Goal: Information Seeking & Learning: Find specific fact

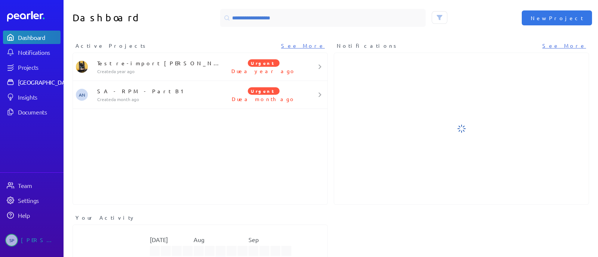
click at [43, 84] on div "[GEOGRAPHIC_DATA]" at bounding box center [46, 81] width 56 height 7
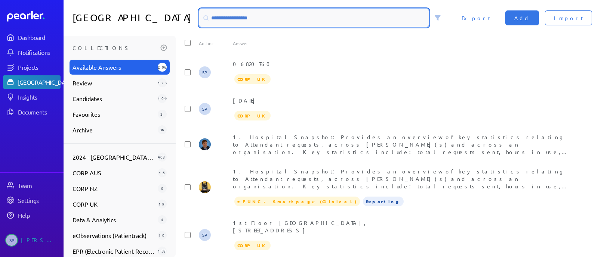
click at [238, 16] on input at bounding box center [313, 18] width 229 height 18
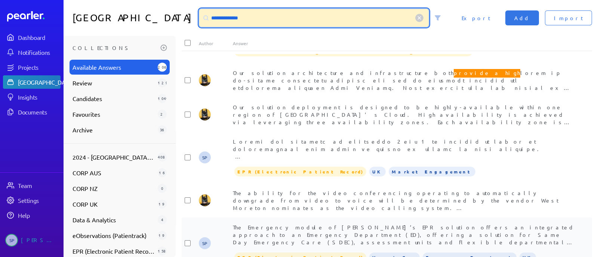
scroll to position [367, 0]
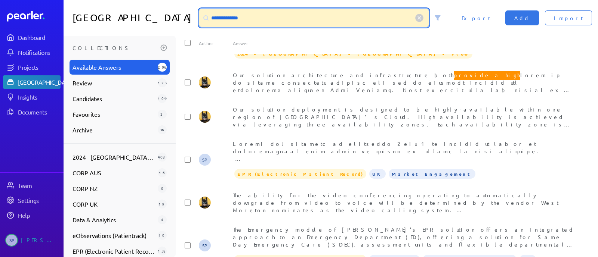
drag, startPoint x: 265, startPoint y: 17, endPoint x: 204, endPoint y: 19, distance: 61.7
click at [204, 19] on div "**********" at bounding box center [313, 18] width 229 height 18
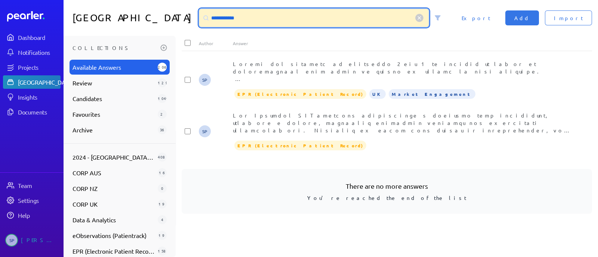
scroll to position [0, 0]
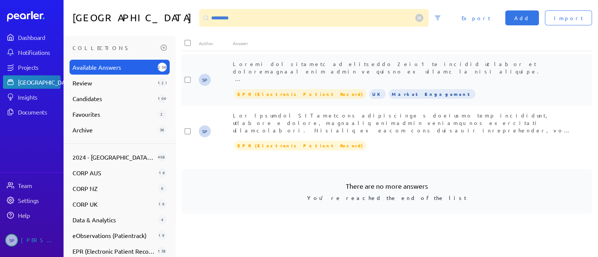
click at [329, 72] on div at bounding box center [404, 71] width 342 height 22
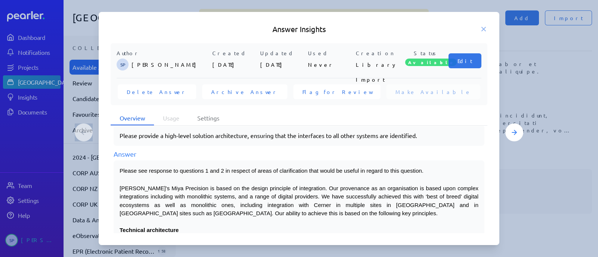
scroll to position [140, 0]
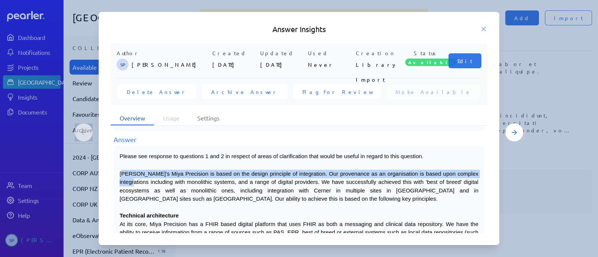
drag, startPoint x: 121, startPoint y: 172, endPoint x: 144, endPoint y: 178, distance: 23.6
click at [144, 178] on span "[PERSON_NAME]’s Miya Precision is based on the design principle of integration.…" at bounding box center [299, 187] width 359 height 32
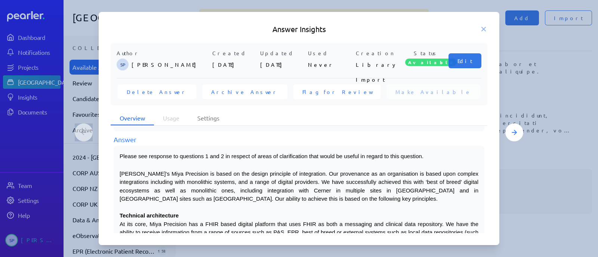
click at [141, 187] on span "[PERSON_NAME]’s Miya Precision is based on the design principle of integration.…" at bounding box center [299, 187] width 359 height 32
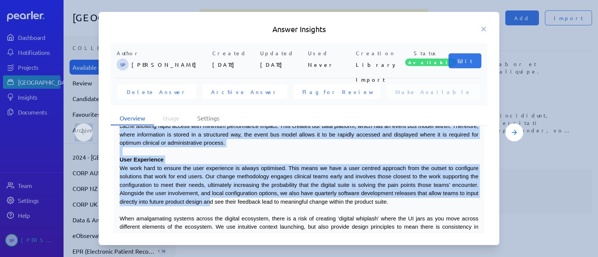
scroll to position [281, 0]
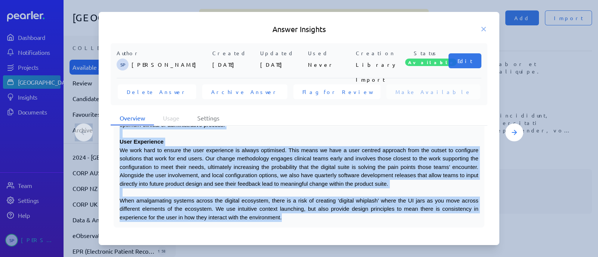
drag, startPoint x: 120, startPoint y: 173, endPoint x: 310, endPoint y: 216, distance: 195.5
click at [310, 216] on div "Please see response to questions 1 and 2 in respect of areas of clarification t…" at bounding box center [299, 116] width 359 height 211
copy div "Loremips’d Sita Consectet ad elits do eiu tempor incididun ut laboreetdol. Mag …"
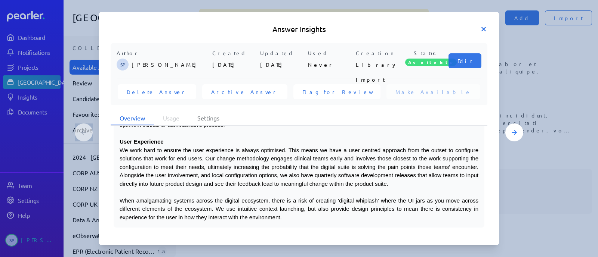
click at [483, 31] on icon at bounding box center [483, 28] width 7 height 7
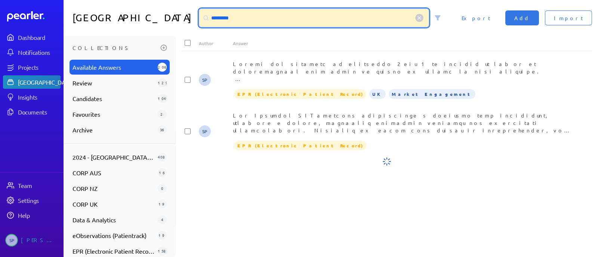
drag, startPoint x: 262, startPoint y: 19, endPoint x: 180, endPoint y: 16, distance: 81.9
click at [180, 16] on div "Answer Library ********* Import Add Export" at bounding box center [331, 18] width 534 height 36
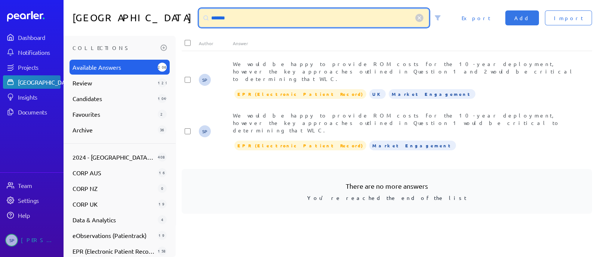
drag, startPoint x: 251, startPoint y: 19, endPoint x: 194, endPoint y: 20, distance: 57.6
click at [194, 20] on div "Answer Library ******* Import Add Export" at bounding box center [331, 18] width 534 height 36
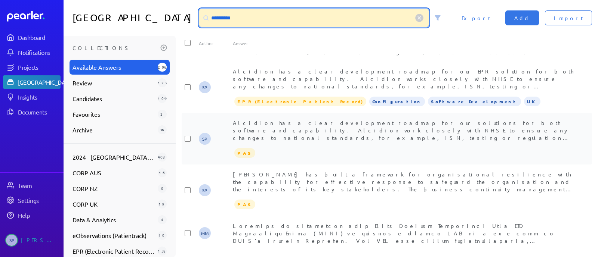
scroll to position [46, 0]
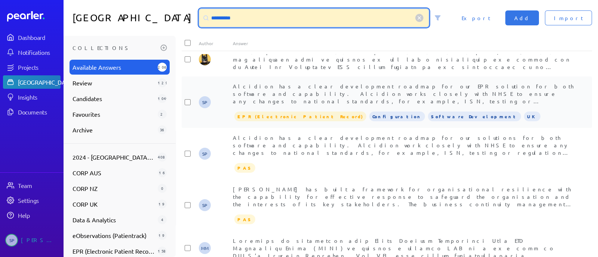
type input "**********"
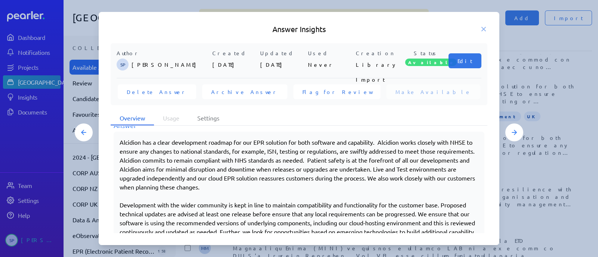
scroll to position [524, 0]
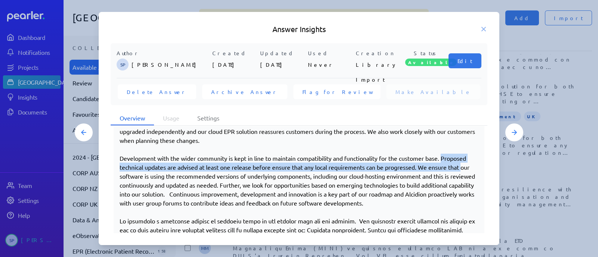
drag, startPoint x: 120, startPoint y: 165, endPoint x: 154, endPoint y: 173, distance: 35.0
click at [154, 173] on p "Development with the wider community is kept in line to maintain compatibility …" at bounding box center [299, 181] width 359 height 54
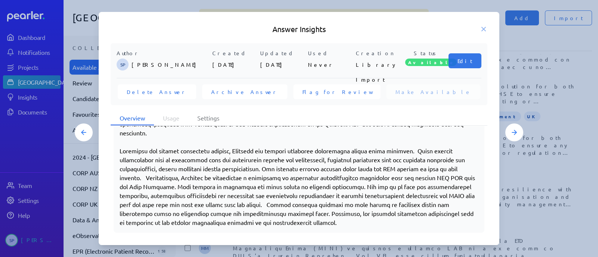
scroll to position [715, 0]
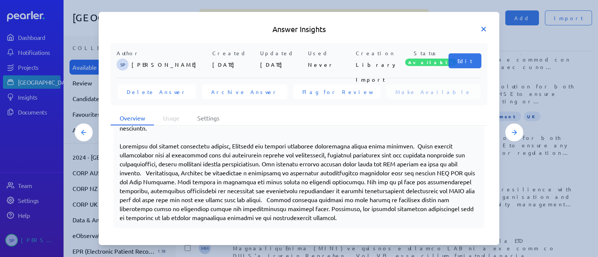
click at [483, 29] on icon at bounding box center [484, 29] width 4 height 4
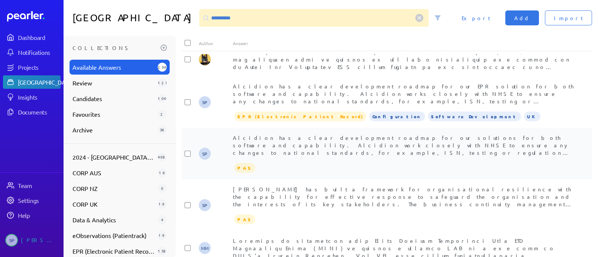
click at [361, 151] on span "Alcidion has a clear development roadmap for our solutions for both software an…" at bounding box center [402, 163] width 339 height 59
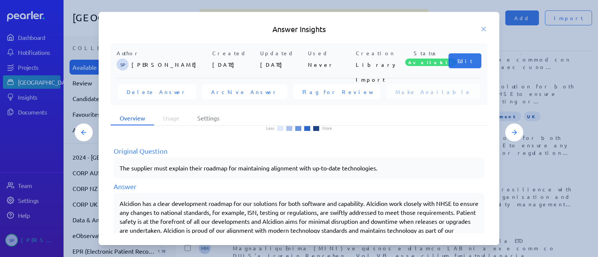
scroll to position [115, 0]
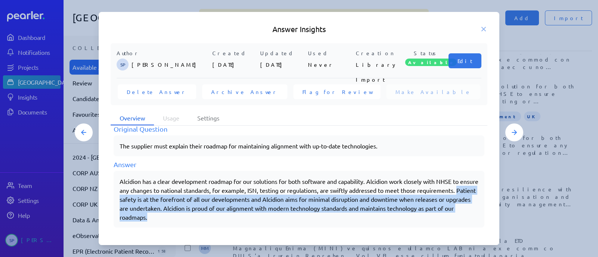
drag, startPoint x: 160, startPoint y: 198, endPoint x: 231, endPoint y: 217, distance: 73.6
click at [231, 217] on div "Alcidion has a clear development roadmap for our solutions for both software an…" at bounding box center [299, 199] width 359 height 45
copy div "Patient safety is at the forefront of all our developments and Alcidion aims fo…"
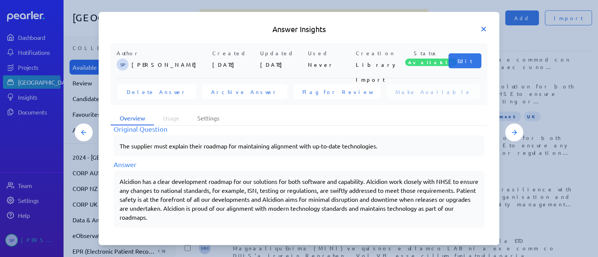
click at [482, 28] on icon at bounding box center [483, 28] width 7 height 7
